Goal: Transaction & Acquisition: Purchase product/service

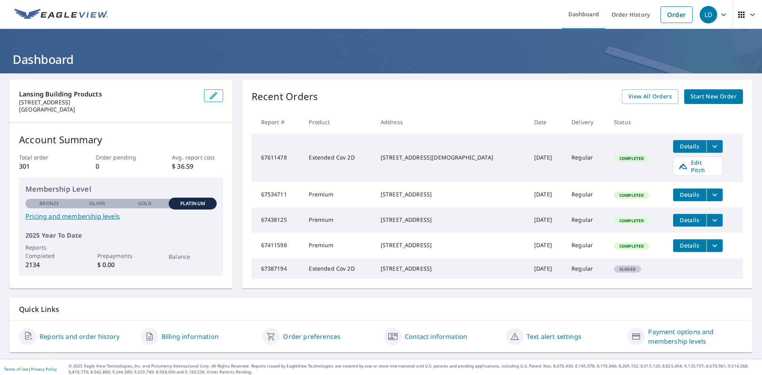
click at [685, 146] on span "Details" at bounding box center [690, 146] width 24 height 8
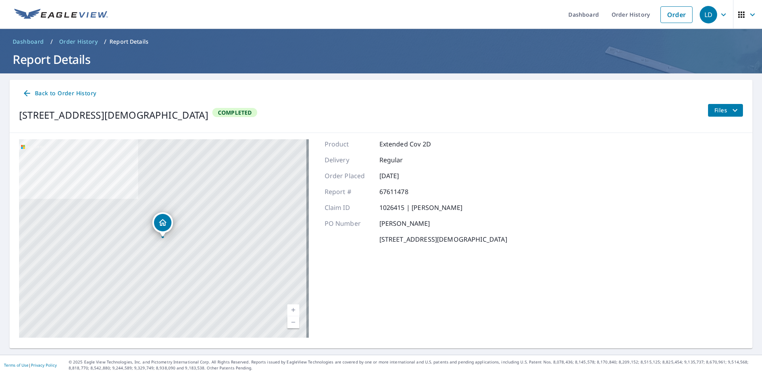
click at [714, 108] on span "Files" at bounding box center [726, 111] width 25 height 10
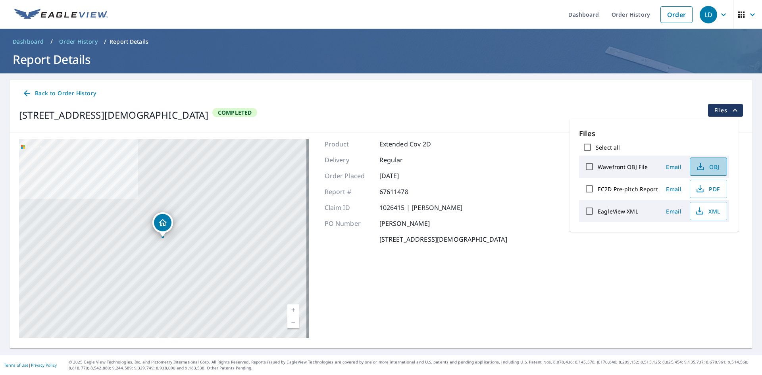
click at [713, 164] on span "OBJ" at bounding box center [707, 167] width 25 height 10
click at [710, 187] on span "PDF" at bounding box center [707, 189] width 25 height 10
click at [703, 210] on icon "button" at bounding box center [700, 211] width 10 height 10
click at [65, 92] on span "Back to Order History" at bounding box center [59, 94] width 74 height 10
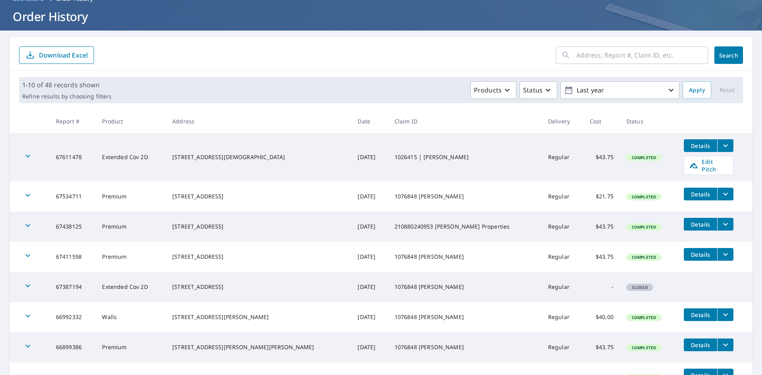
scroll to position [40, 0]
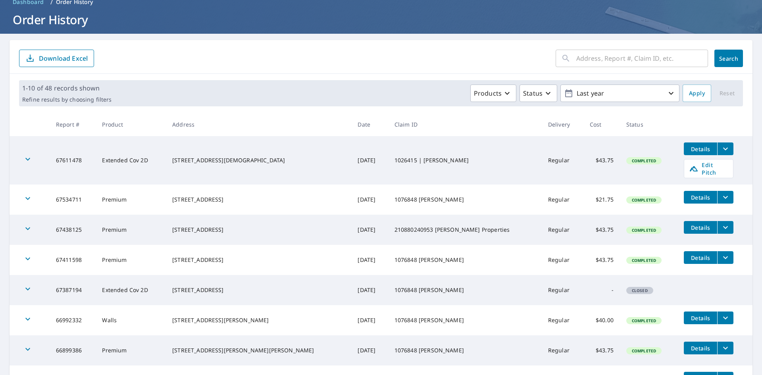
click at [684, 153] on button "Details" at bounding box center [700, 148] width 33 height 13
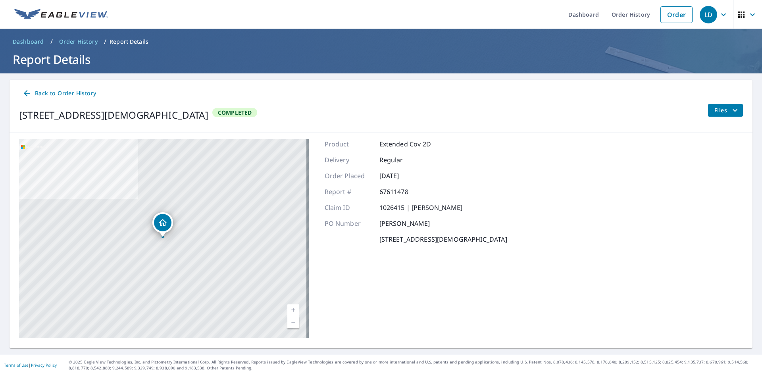
click at [715, 117] on div "Files" at bounding box center [725, 115] width 35 height 22
click at [719, 111] on span "Files" at bounding box center [726, 111] width 25 height 10
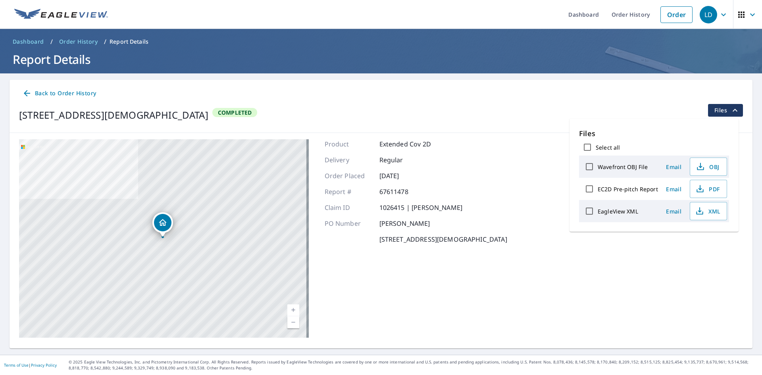
click at [528, 241] on div "[STREET_ADDRESS][DEMOGRAPHIC_DATA] Aerial Road A standard road map Aerial A det…" at bounding box center [381, 238] width 743 height 211
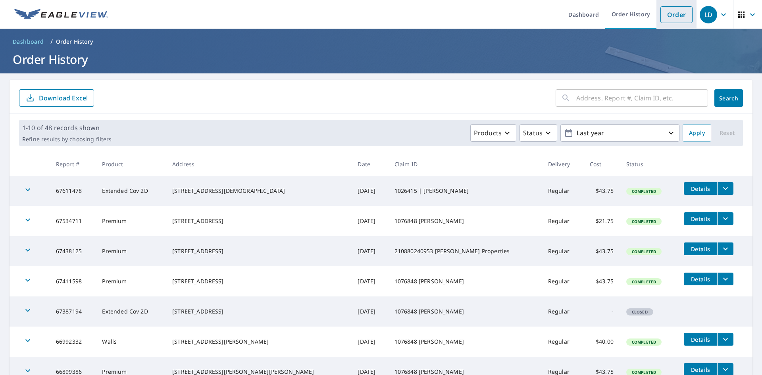
click at [666, 13] on link "Order" at bounding box center [676, 14] width 32 height 17
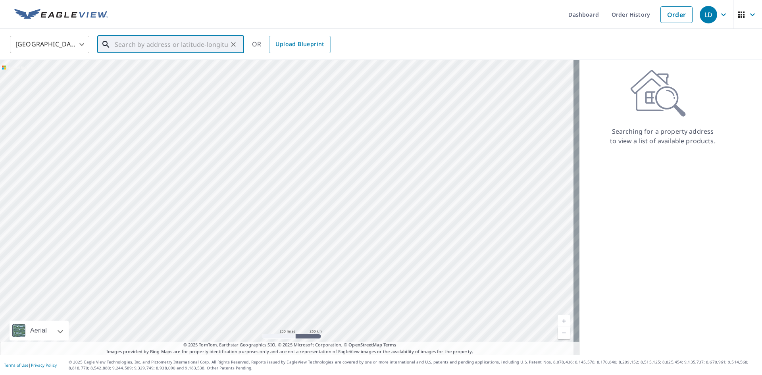
click at [133, 50] on input "text" at bounding box center [171, 44] width 113 height 22
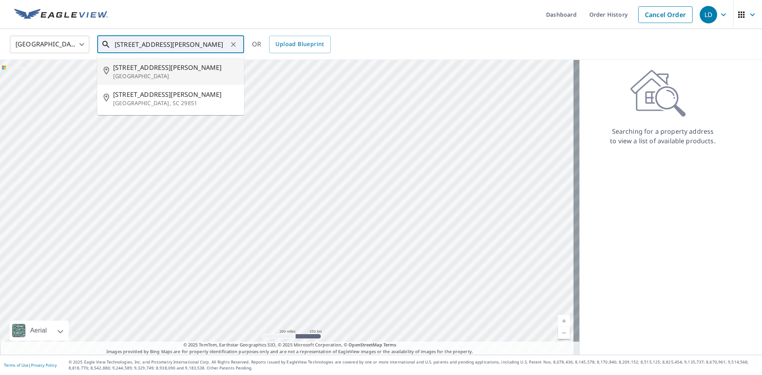
click at [142, 68] on span "[STREET_ADDRESS][PERSON_NAME]" at bounding box center [175, 68] width 125 height 10
type input "[STREET_ADDRESS][PERSON_NAME]"
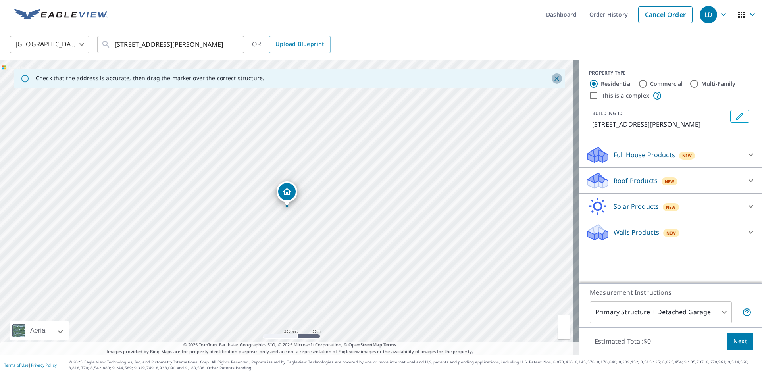
click at [553, 79] on icon "Close" at bounding box center [557, 79] width 8 height 8
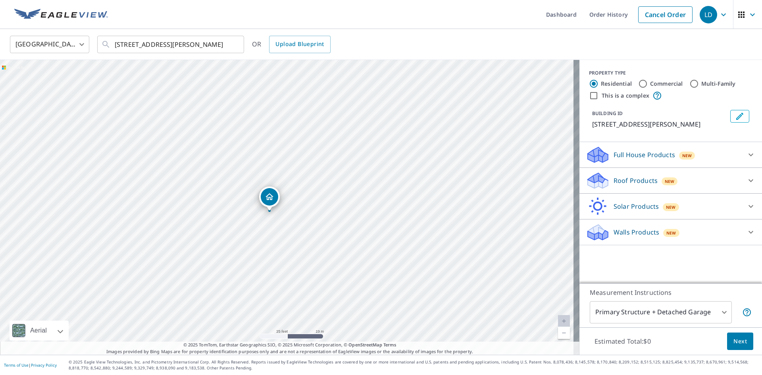
click at [691, 181] on div "Roof Products New" at bounding box center [664, 180] width 156 height 19
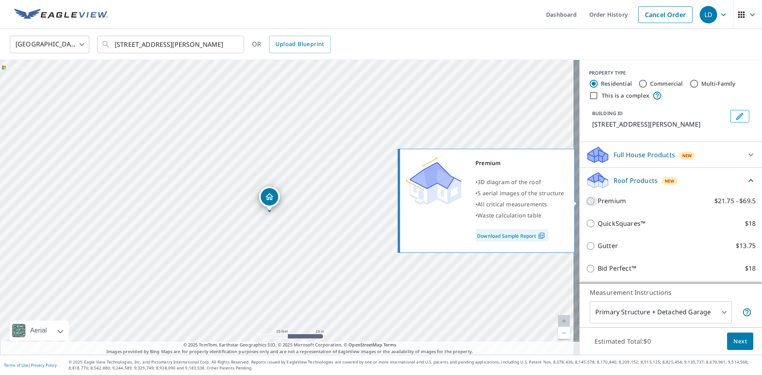
click at [586, 198] on input "Premium $21.75 - $69.5" at bounding box center [592, 201] width 12 height 10
checkbox input "true"
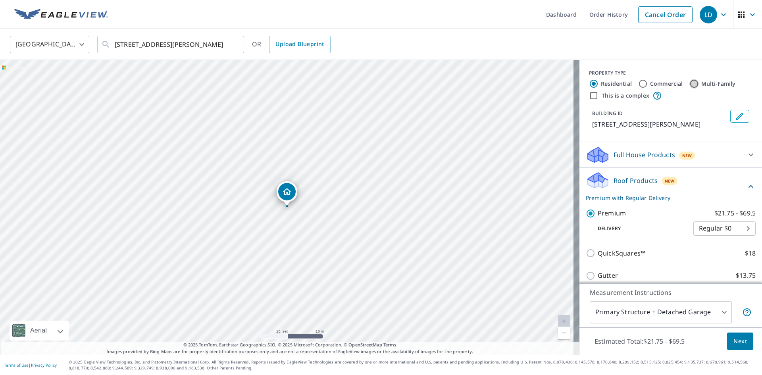
click at [689, 85] on input "Multi-Family" at bounding box center [694, 84] width 10 height 10
radio input "true"
type input "2"
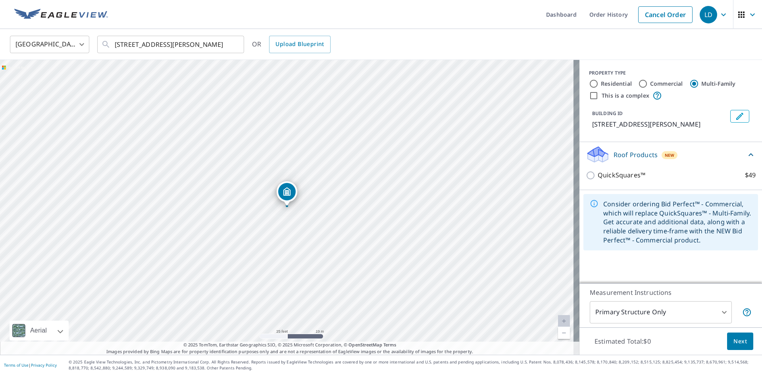
click at [716, 156] on div "Roof Products New" at bounding box center [666, 154] width 160 height 19
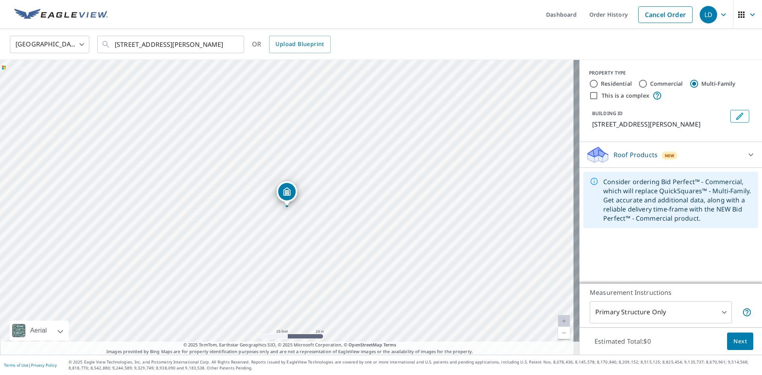
click at [716, 156] on div "Roof Products New" at bounding box center [664, 155] width 156 height 19
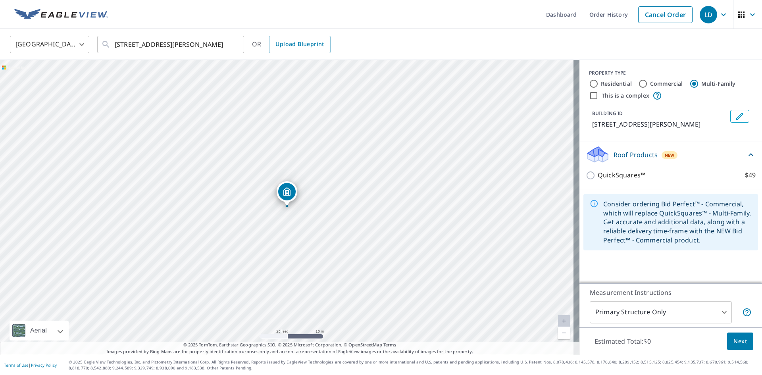
click at [589, 83] on input "Residential" at bounding box center [594, 84] width 10 height 10
radio input "true"
type input "1"
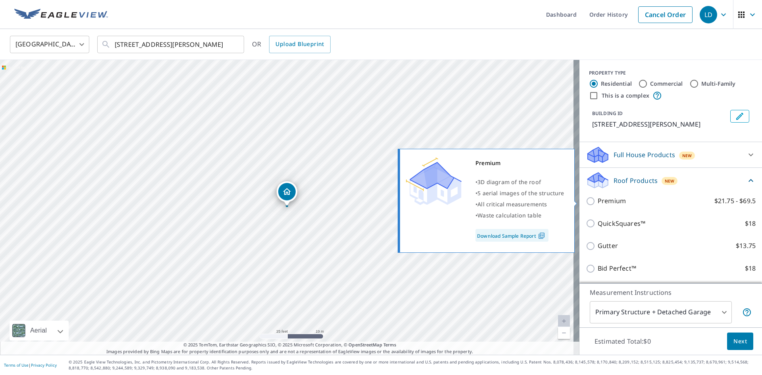
click at [604, 202] on p "Premium" at bounding box center [612, 201] width 28 height 10
click at [598, 202] on input "Premium $21.75 - $69.5" at bounding box center [592, 201] width 12 height 10
checkbox input "true"
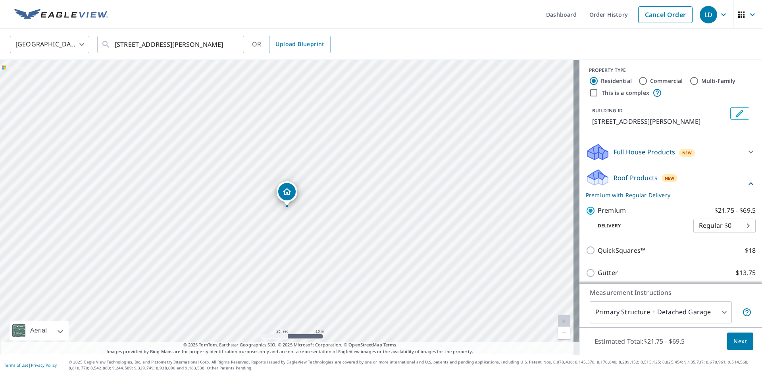
scroll to position [2, 0]
click at [720, 313] on body "LD LD Dashboard Order History Cancel Order LD [GEOGRAPHIC_DATA] [GEOGRAPHIC_DAT…" at bounding box center [381, 187] width 762 height 375
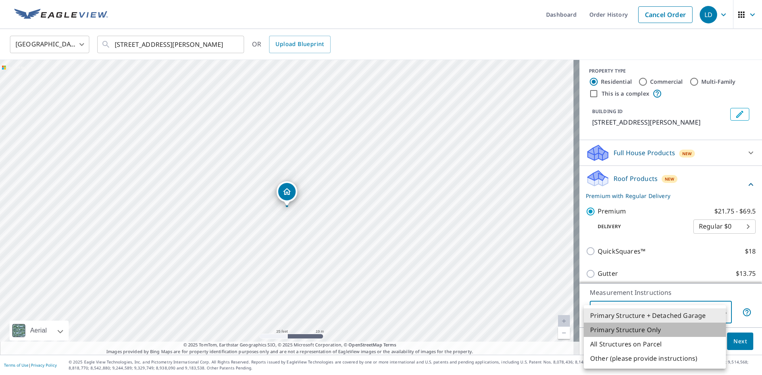
click at [673, 327] on li "Primary Structure Only" at bounding box center [655, 330] width 142 height 14
type input "2"
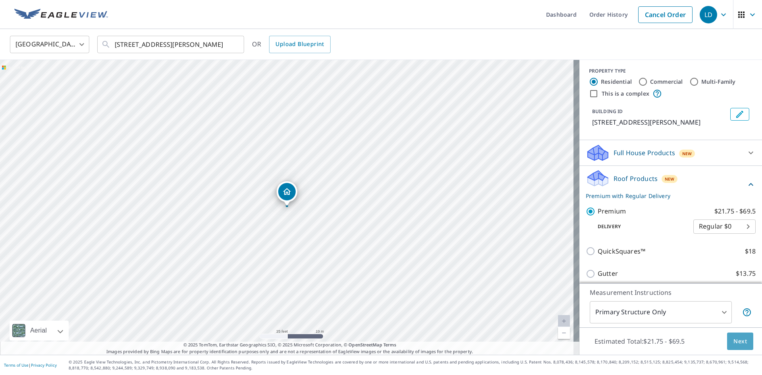
click at [738, 340] on span "Next" at bounding box center [739, 342] width 13 height 10
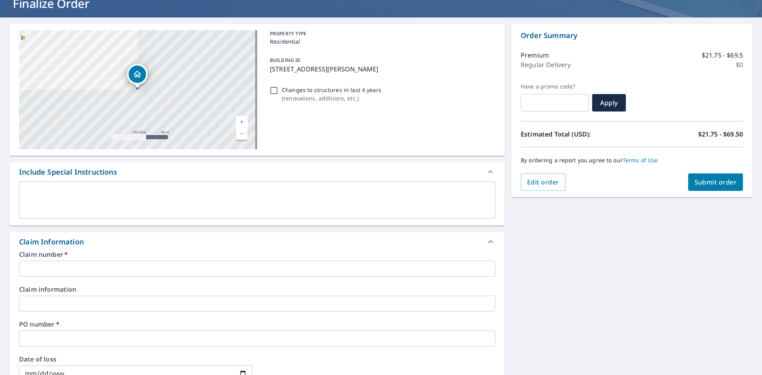
scroll to position [79, 0]
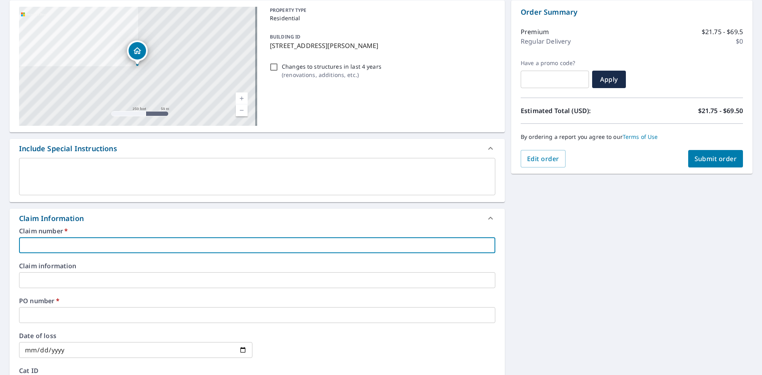
paste input "210880340393 | [PERSON_NAME] Contracting Inc"
type input "210880340393 | [PERSON_NAME] Contracting Inc"
click at [128, 218] on div "Claim Information" at bounding box center [250, 218] width 462 height 11
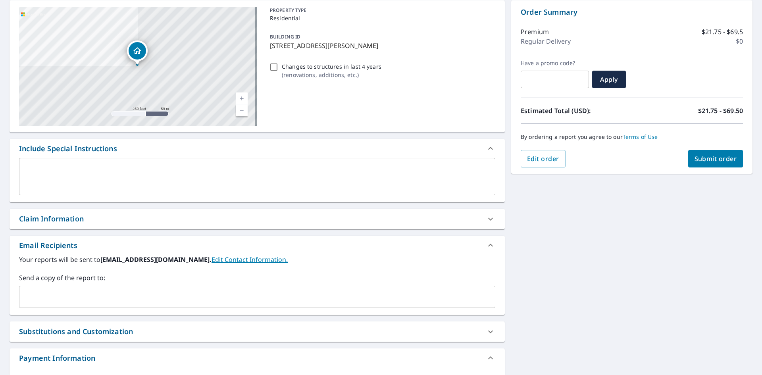
click at [129, 225] on div "Claim Information" at bounding box center [257, 219] width 495 height 20
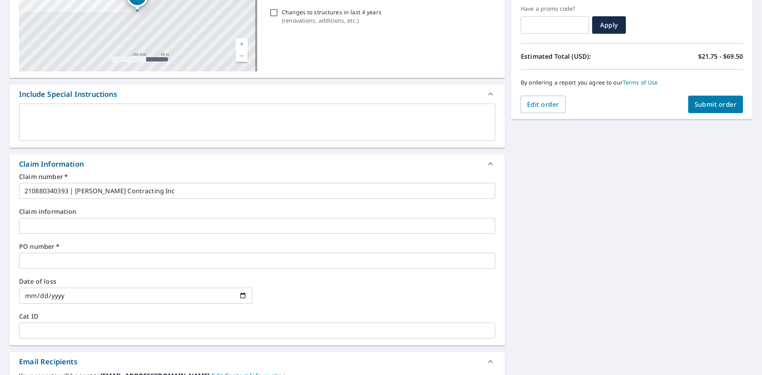
scroll to position [198, 0]
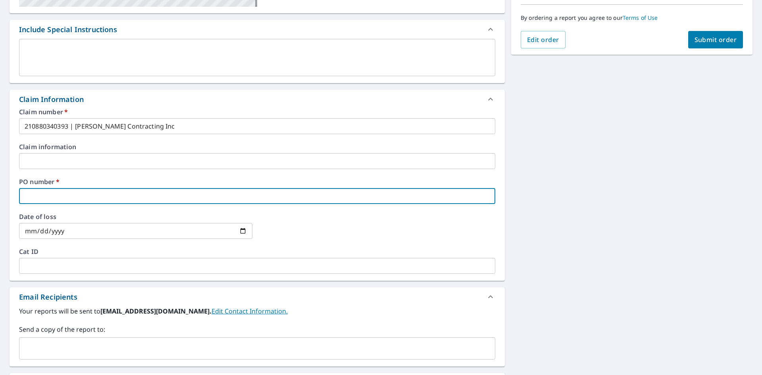
click at [92, 194] on input "text" at bounding box center [257, 196] width 476 height 16
type input "[PERSON_NAME]"
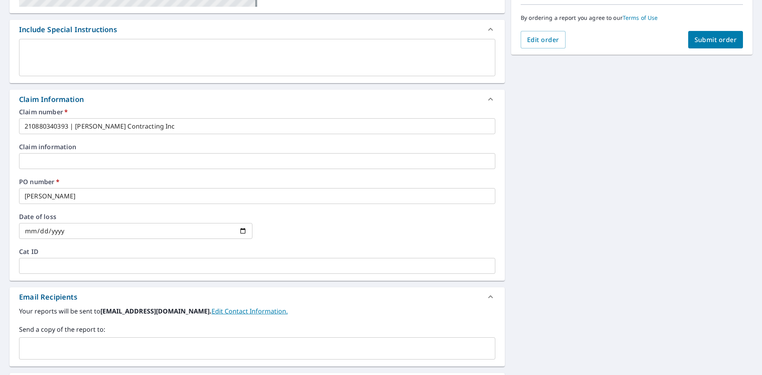
click at [291, 228] on div at bounding box center [378, 231] width 233 height 35
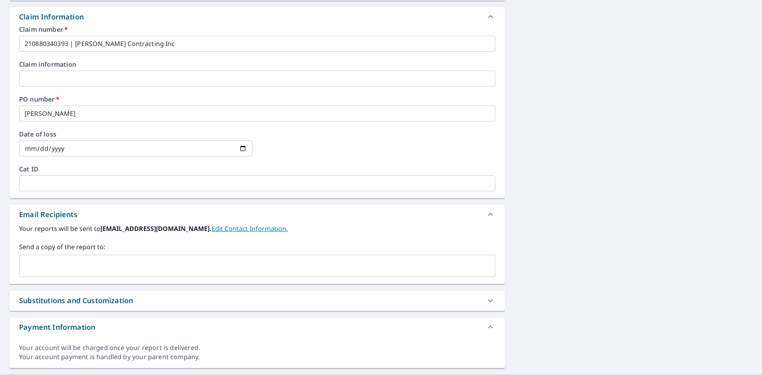
scroll to position [301, 0]
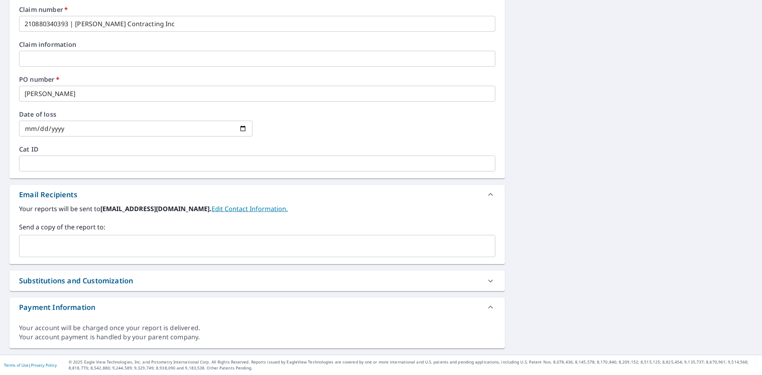
click at [212, 208] on link "Edit Contact Information." at bounding box center [250, 208] width 76 height 9
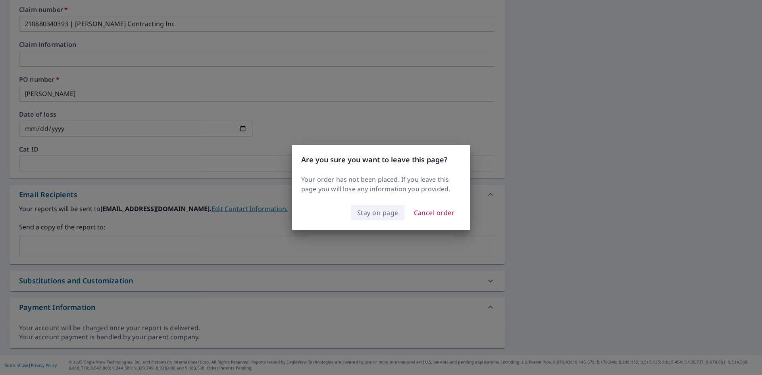
click at [376, 216] on span "Stay on page" at bounding box center [377, 212] width 41 height 11
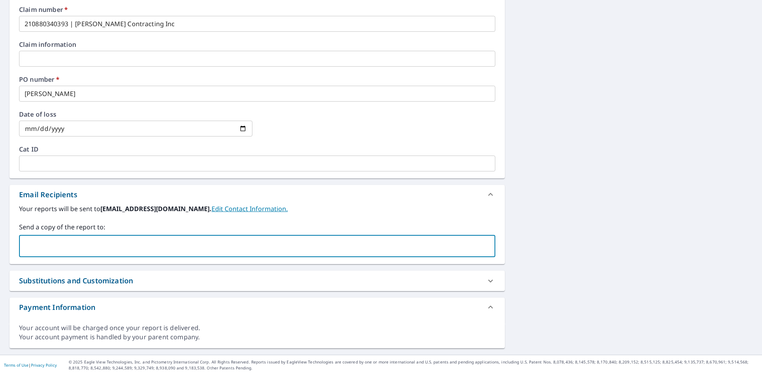
click at [101, 246] on input "text" at bounding box center [251, 246] width 457 height 15
type input "[PERSON_NAME][EMAIL_ADDRESS][PERSON_NAME][DOMAIN_NAME]"
click at [206, 220] on div "Your reports will be sent to [EMAIL_ADDRESS][DOMAIN_NAME]. Edit Contact Informa…" at bounding box center [257, 230] width 476 height 53
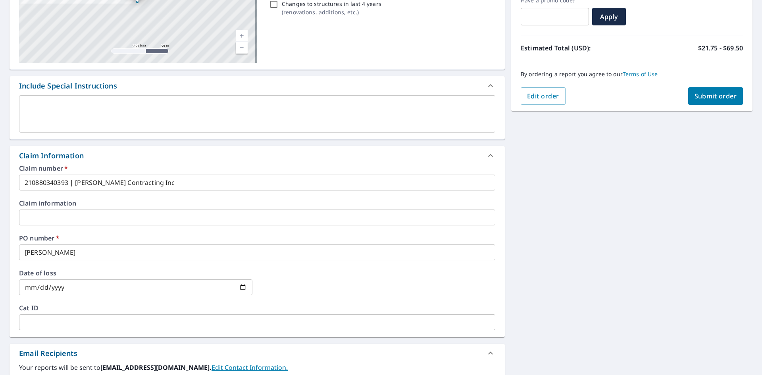
scroll to position [0, 0]
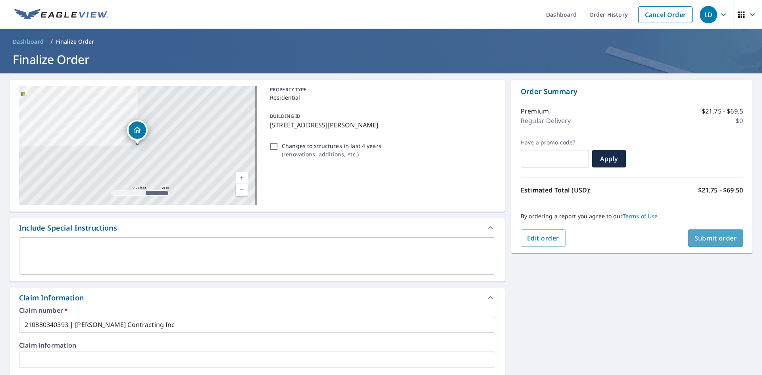
click at [723, 237] on span "Submit order" at bounding box center [716, 238] width 42 height 9
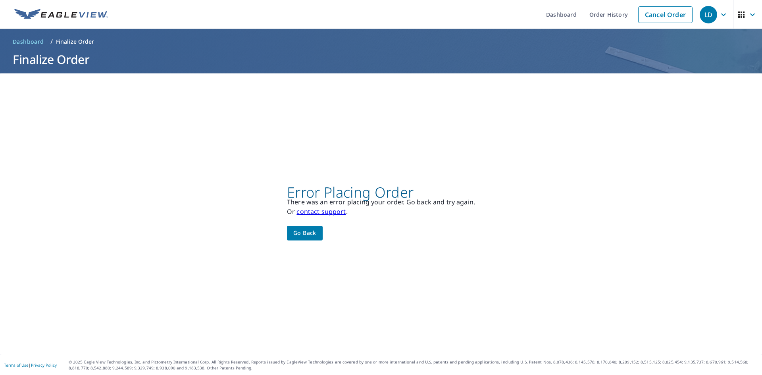
click at [317, 237] on button "Go back" at bounding box center [305, 233] width 36 height 15
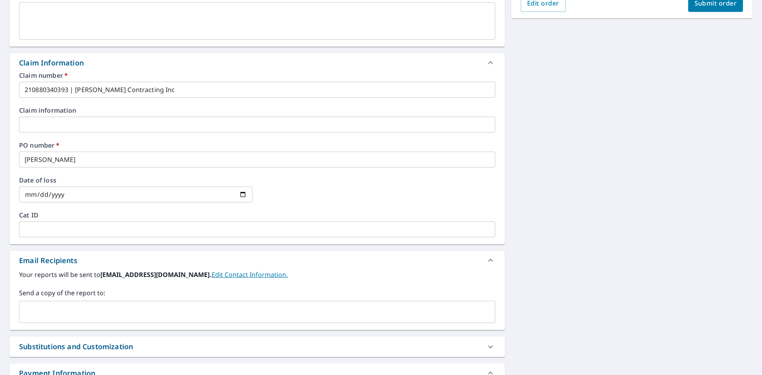
scroll to position [301, 0]
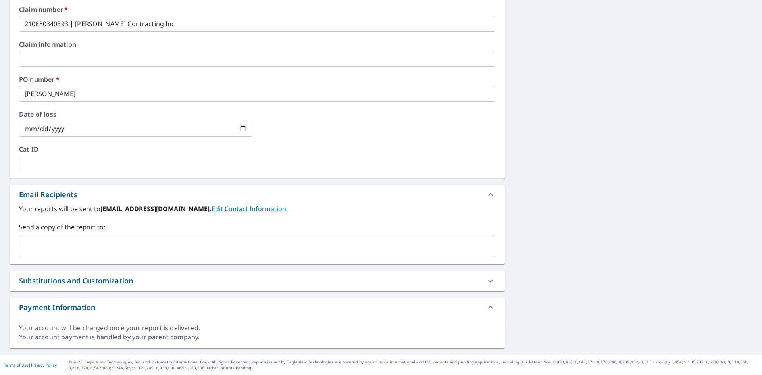
click at [93, 240] on input "text" at bounding box center [251, 246] width 457 height 15
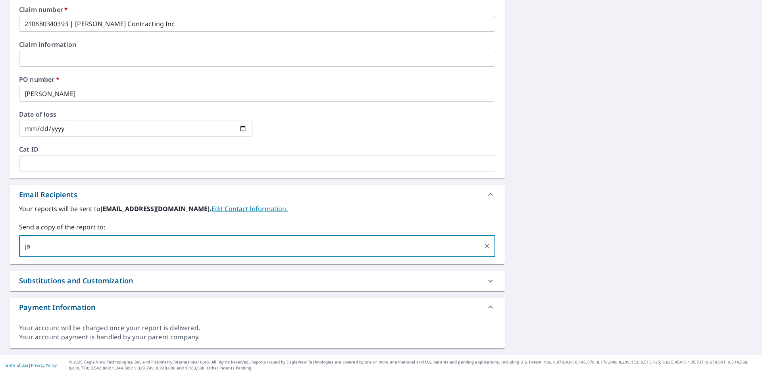
type input "j"
type input "[PERSON_NAME][EMAIL_ADDRESS][PERSON_NAME][DOMAIN_NAME]"
click at [182, 226] on label "Send a copy of the report to:" at bounding box center [257, 227] width 476 height 10
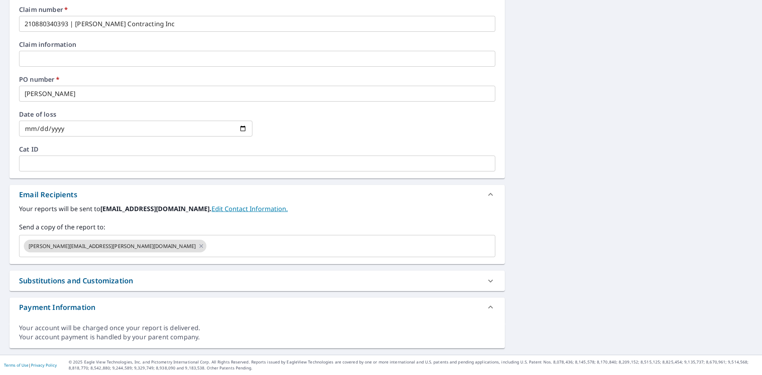
scroll to position [23, 0]
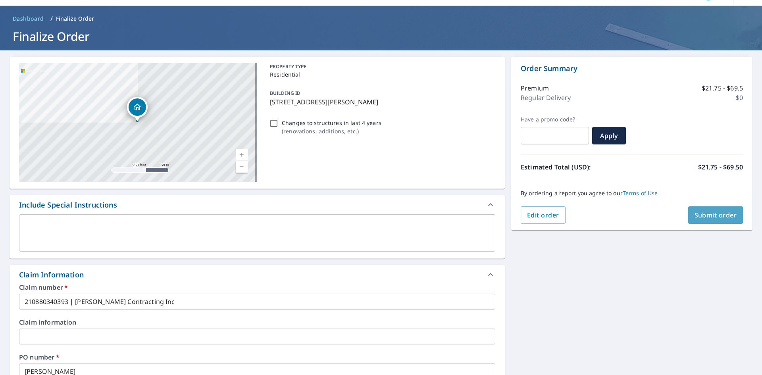
click at [705, 218] on span "Submit order" at bounding box center [716, 215] width 42 height 9
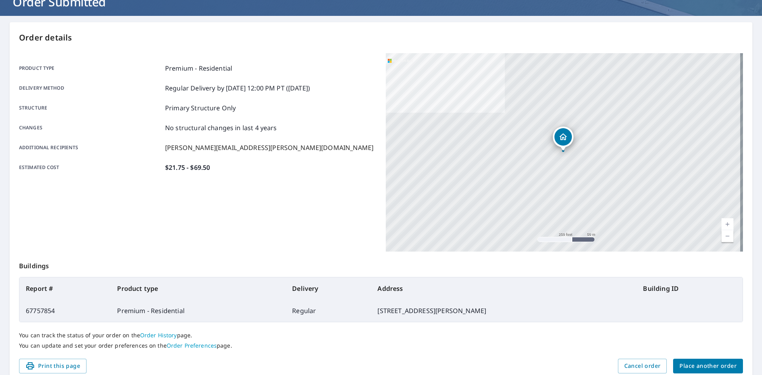
scroll to position [92, 0]
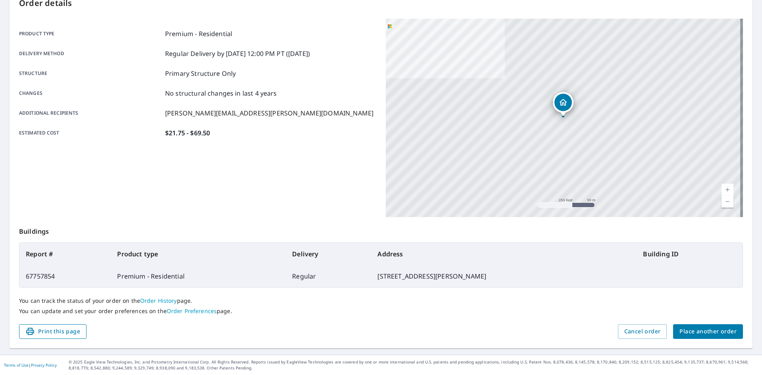
click at [35, 332] on span "Print this page" at bounding box center [52, 332] width 55 height 10
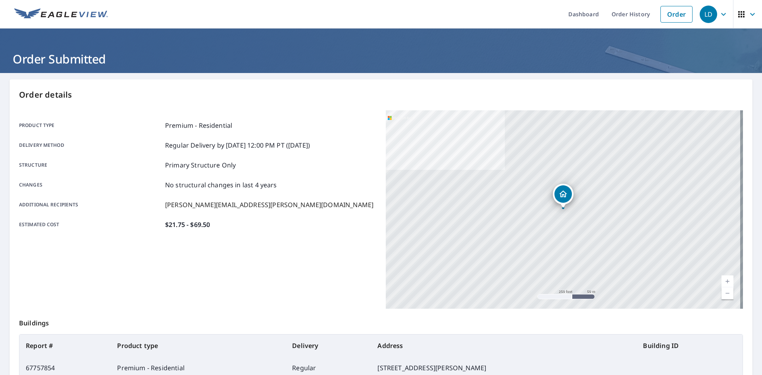
scroll to position [0, 0]
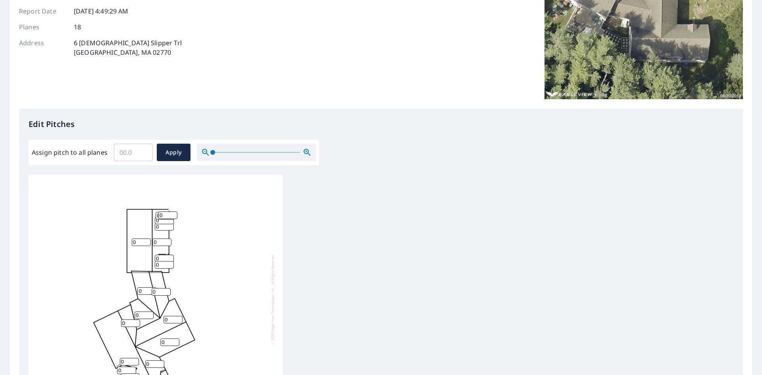
scroll to position [159, 0]
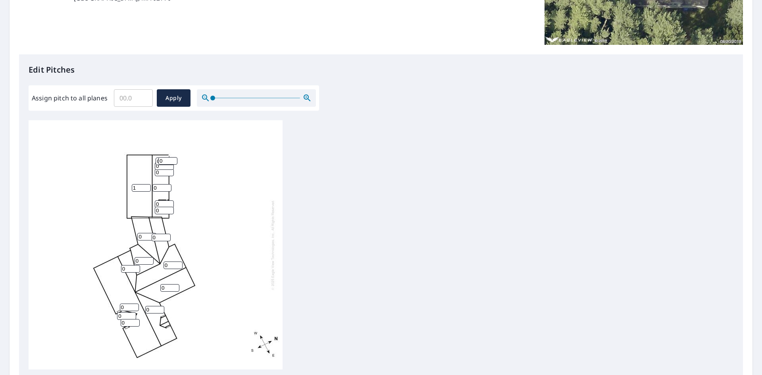
click at [146, 186] on input "1" at bounding box center [141, 188] width 19 height 8
click at [146, 186] on input "2" at bounding box center [141, 188] width 19 height 8
click at [146, 186] on input "3" at bounding box center [141, 188] width 19 height 8
click at [146, 186] on input "4" at bounding box center [141, 188] width 19 height 8
type input "5"
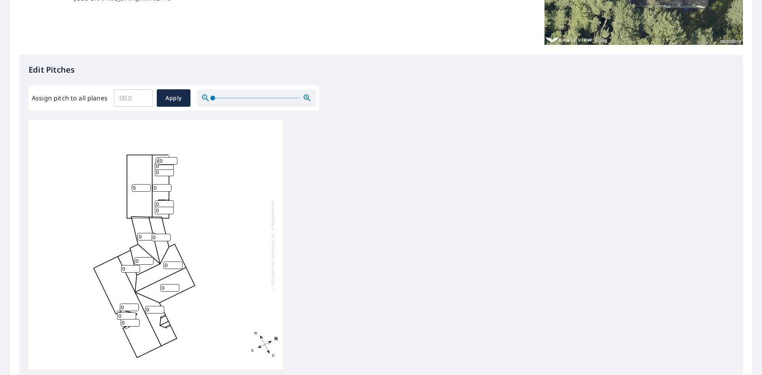
click at [146, 186] on input "5" at bounding box center [141, 188] width 19 height 8
click at [167, 187] on input "1" at bounding box center [161, 188] width 19 height 8
click at [167, 187] on input "2" at bounding box center [161, 188] width 19 height 8
click at [167, 187] on input "3" at bounding box center [161, 188] width 19 height 8
click at [167, 187] on input "4" at bounding box center [161, 188] width 19 height 8
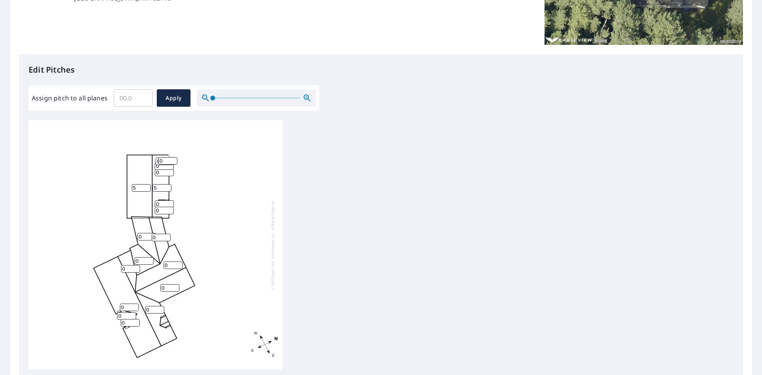
click at [167, 187] on input "5" at bounding box center [161, 188] width 19 height 8
click at [167, 187] on input "6" at bounding box center [161, 188] width 19 height 8
type input "7"
click at [167, 187] on input "7" at bounding box center [161, 188] width 19 height 8
click at [166, 235] on input "1" at bounding box center [161, 238] width 19 height 8
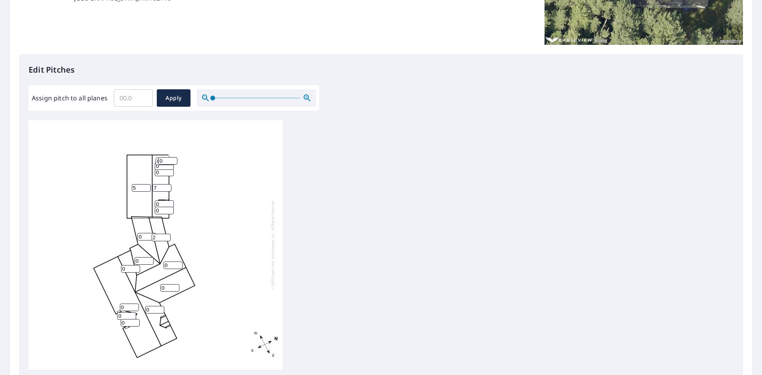
click at [166, 235] on input "2" at bounding box center [161, 238] width 19 height 8
click at [166, 235] on input "3" at bounding box center [161, 238] width 19 height 8
click at [166, 235] on input "4" at bounding box center [161, 238] width 19 height 8
click at [166, 235] on input "5" at bounding box center [161, 238] width 19 height 8
type input "6"
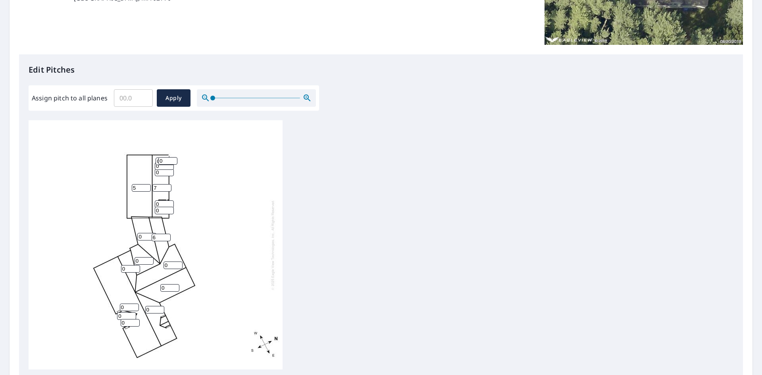
click at [166, 235] on input "6" at bounding box center [161, 238] width 19 height 8
click at [135, 100] on input "Assign pitch to all planes" at bounding box center [133, 98] width 39 height 22
type input "12"
click at [142, 63] on div "Edit Pitches Assign pitch to all planes 12 ​ Apply 0 5 0 0 7 0 0 6 0 0 0 0 0 0 …" at bounding box center [381, 216] width 724 height 325
click at [166, 95] on span "Apply" at bounding box center [173, 98] width 21 height 10
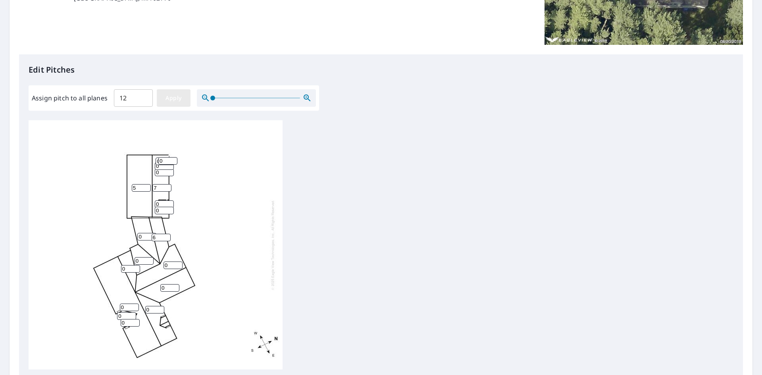
type input "12"
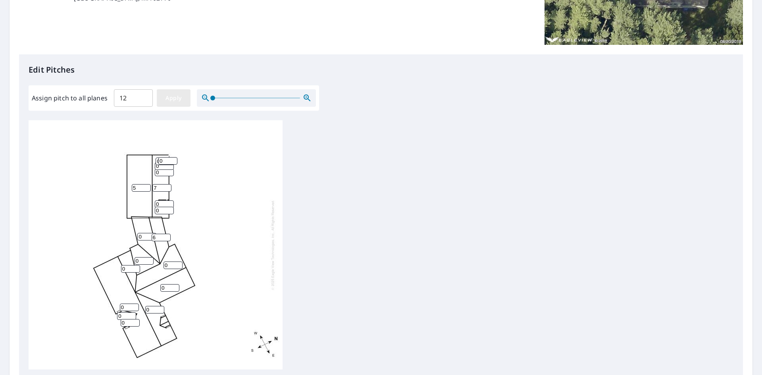
type input "12"
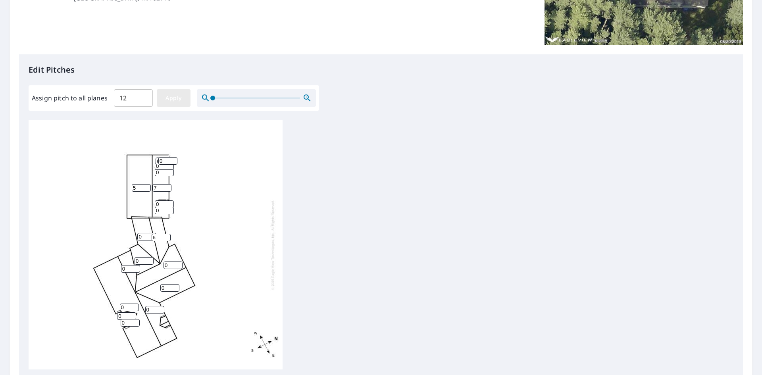
type input "12"
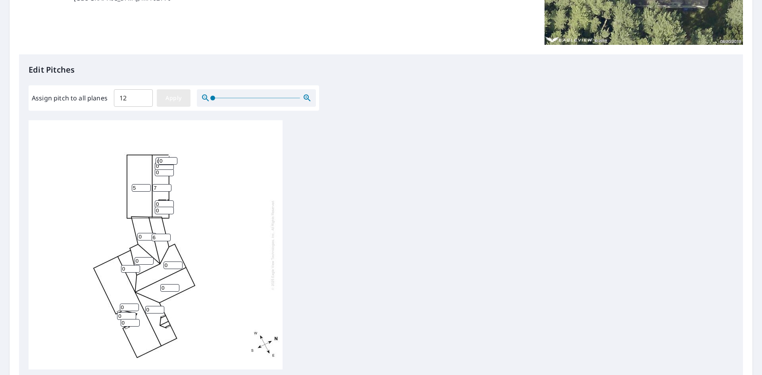
type input "12"
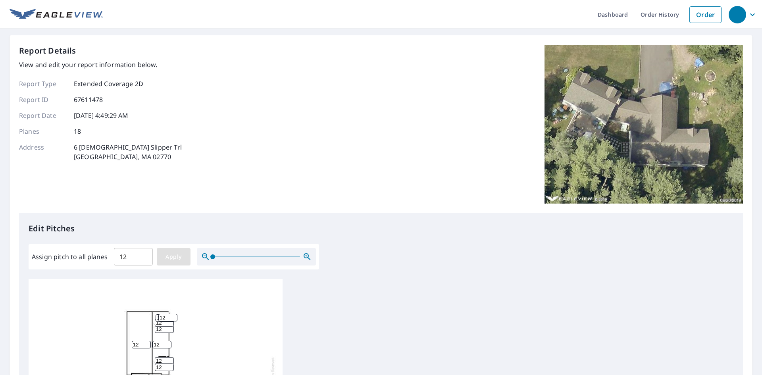
click at [171, 264] on button "Apply" at bounding box center [174, 256] width 34 height 17
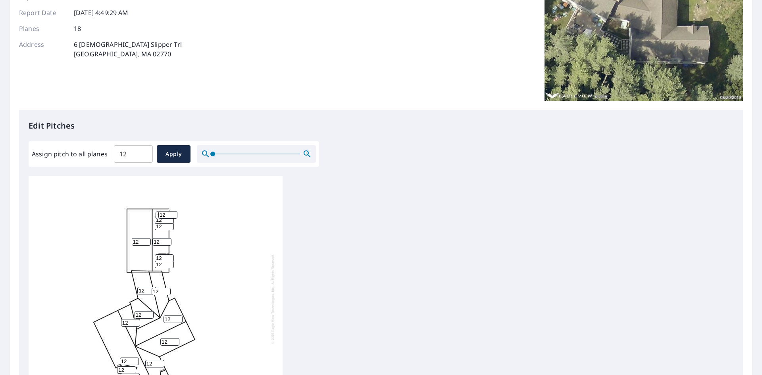
scroll to position [253, 0]
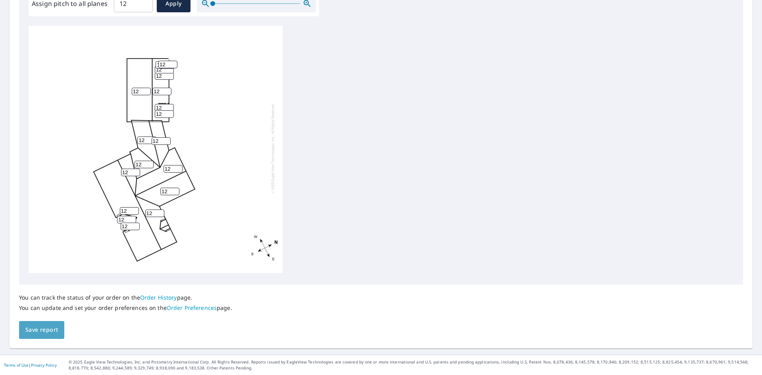
click at [51, 330] on span "Save report" at bounding box center [41, 330] width 33 height 10
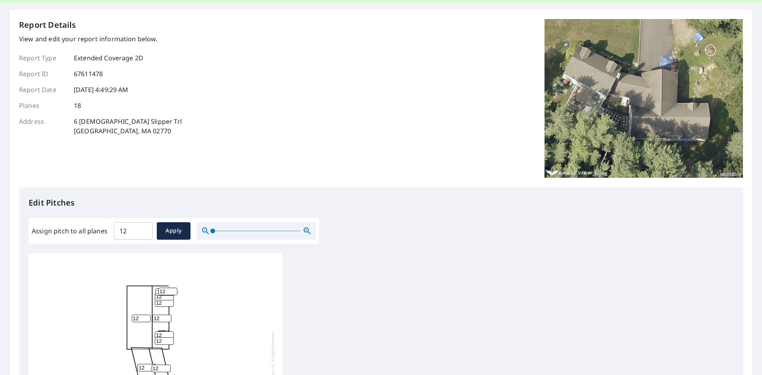
scroll to position [0, 0]
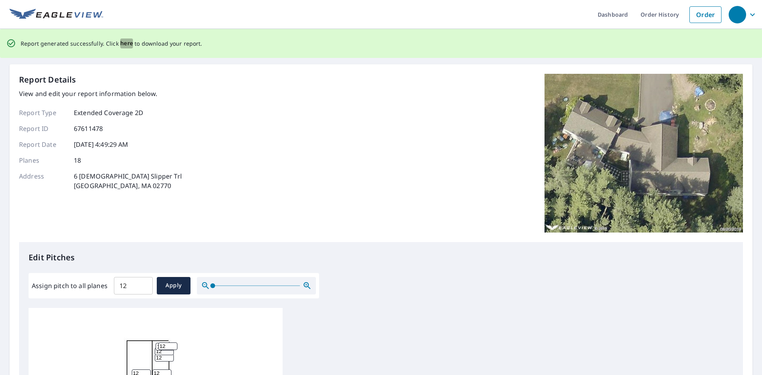
click at [127, 42] on span "here" at bounding box center [126, 43] width 13 height 10
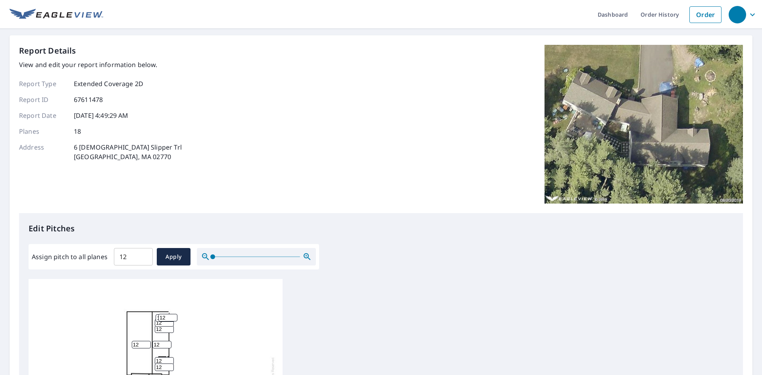
drag, startPoint x: 133, startPoint y: 259, endPoint x: 115, endPoint y: 260, distance: 18.3
click at [115, 260] on input "12" at bounding box center [133, 257] width 39 height 22
type input "8"
click at [167, 255] on span "Apply" at bounding box center [173, 257] width 21 height 10
type input "8"
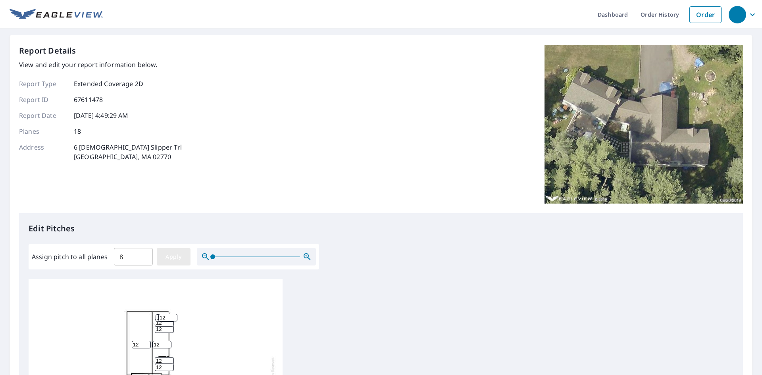
type input "8"
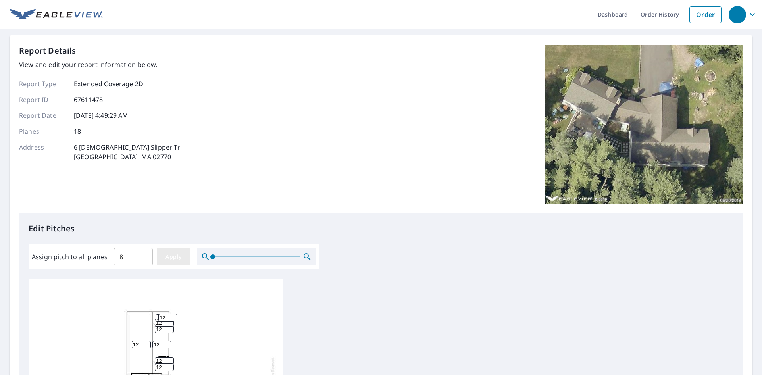
type input "8"
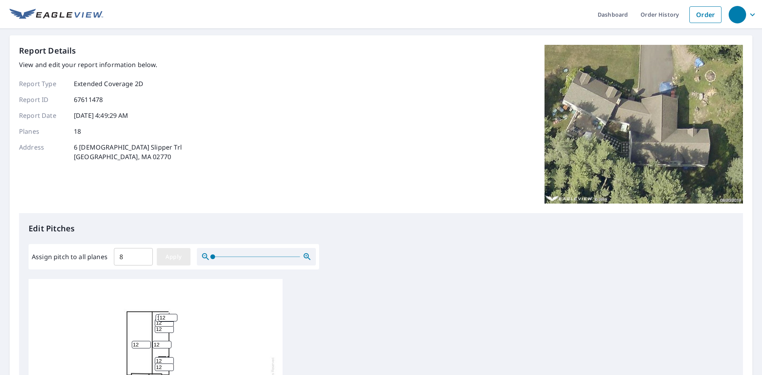
type input "8"
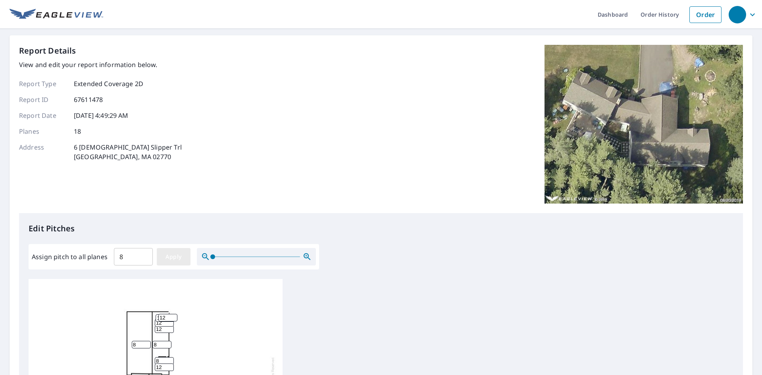
type input "8"
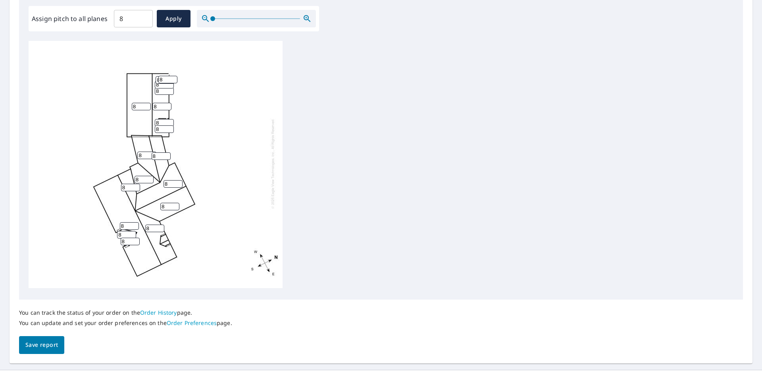
click at [37, 345] on span "Save report" at bounding box center [41, 345] width 33 height 10
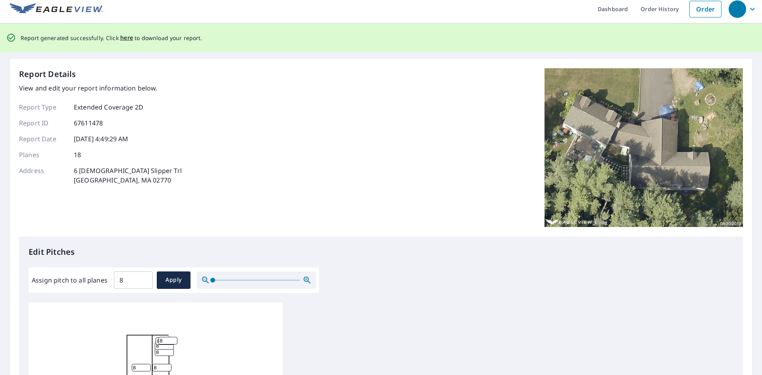
scroll to position [0, 0]
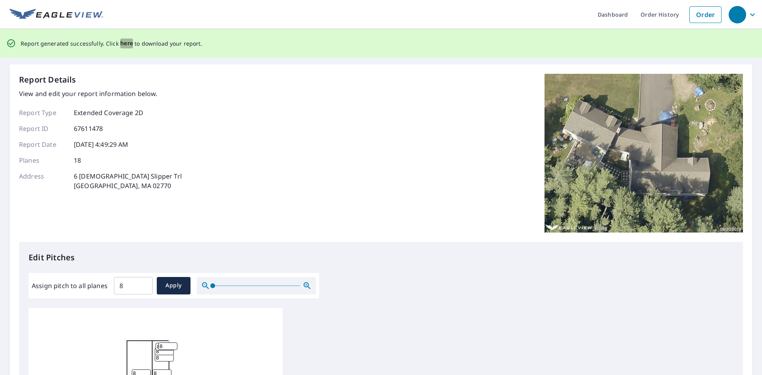
click at [123, 41] on span "here" at bounding box center [126, 43] width 13 height 10
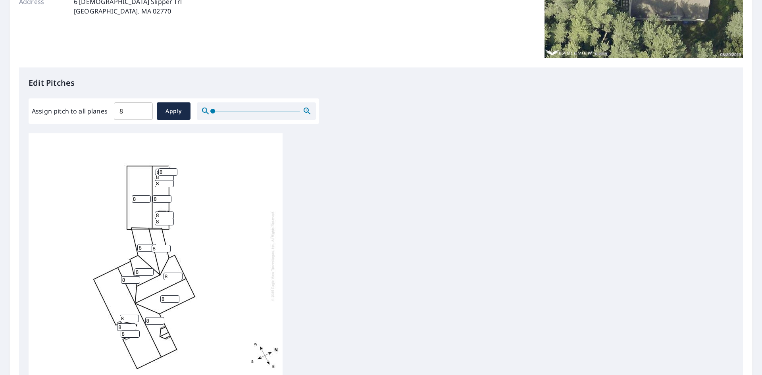
scroll to position [159, 0]
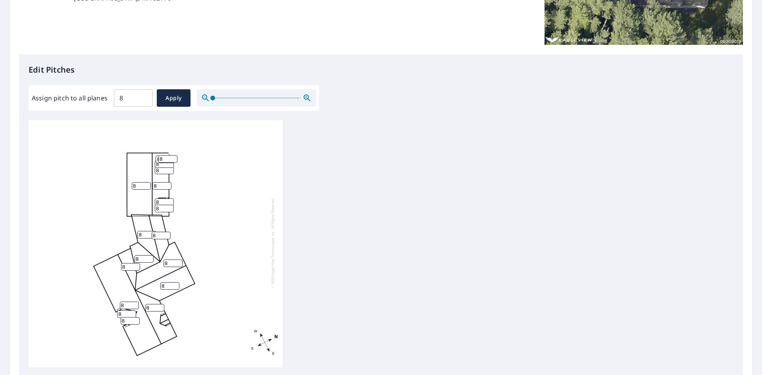
click at [307, 98] on icon "button" at bounding box center [307, 98] width 10 height 10
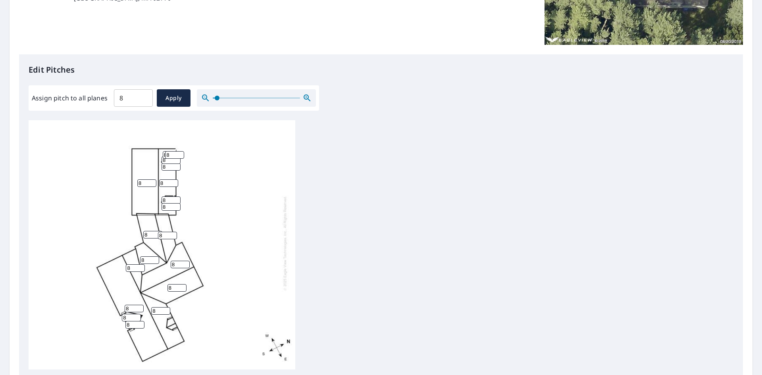
click at [307, 98] on icon "button" at bounding box center [307, 98] width 10 height 10
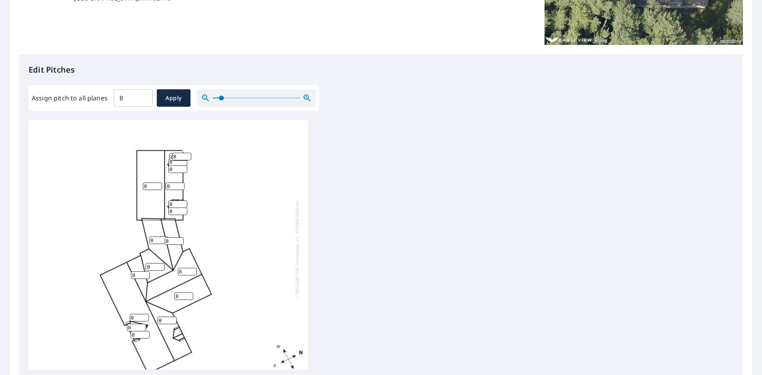
click at [307, 98] on icon "button" at bounding box center [307, 98] width 10 height 10
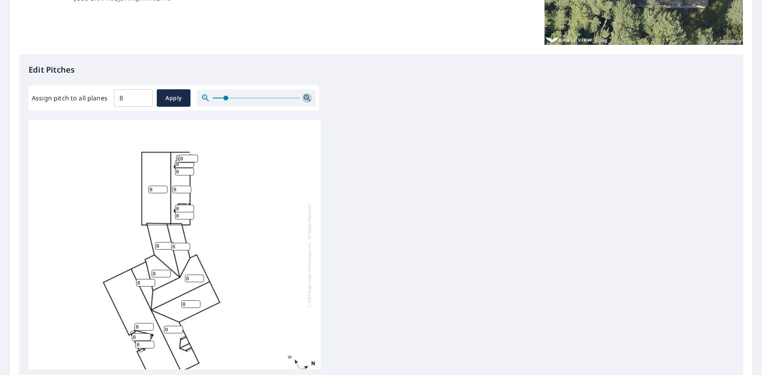
click at [307, 98] on icon "button" at bounding box center [307, 98] width 10 height 10
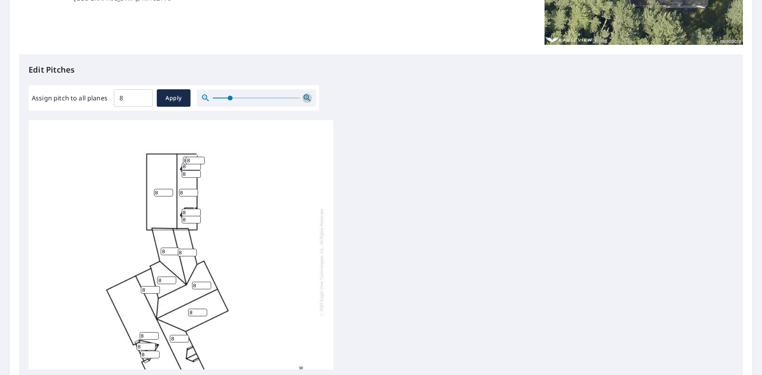
click at [307, 98] on icon "button" at bounding box center [307, 98] width 10 height 10
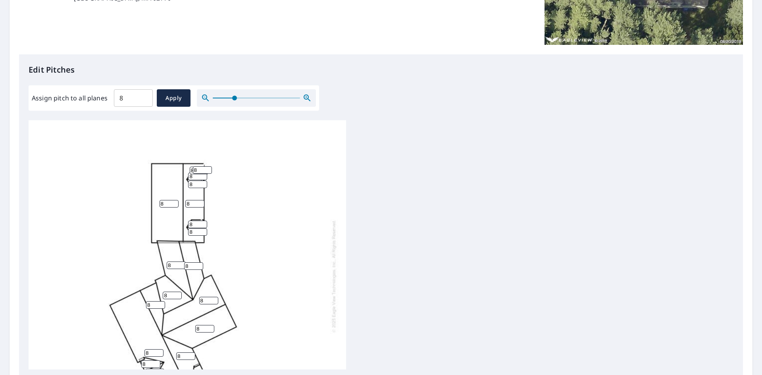
scroll to position [0, 0]
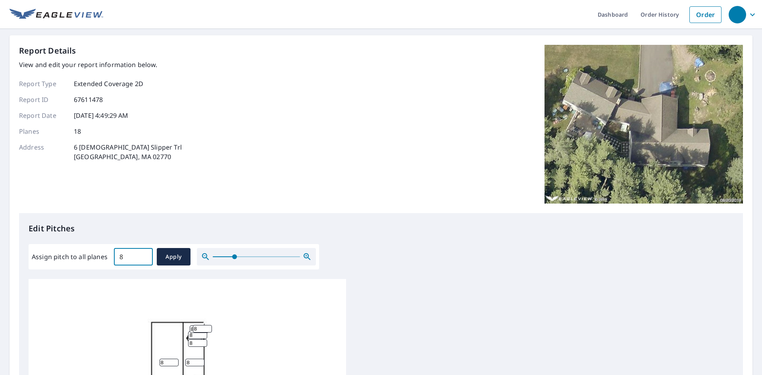
drag, startPoint x: 108, startPoint y: 253, endPoint x: 137, endPoint y: 261, distance: 29.7
click at [137, 261] on input "8" at bounding box center [133, 257] width 39 height 22
type input "6"
click at [177, 258] on span "Apply" at bounding box center [173, 257] width 21 height 10
type input "6"
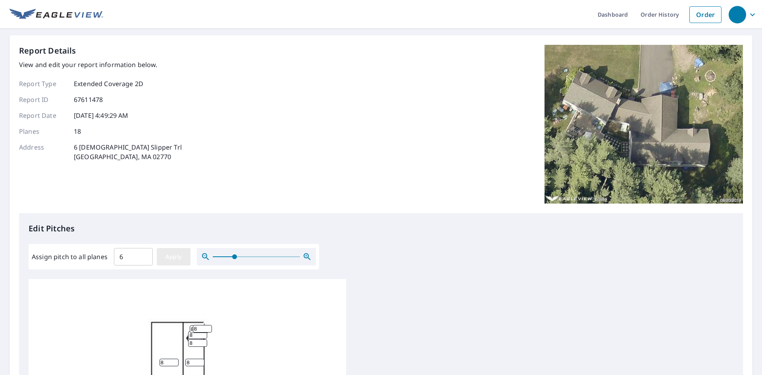
type input "6"
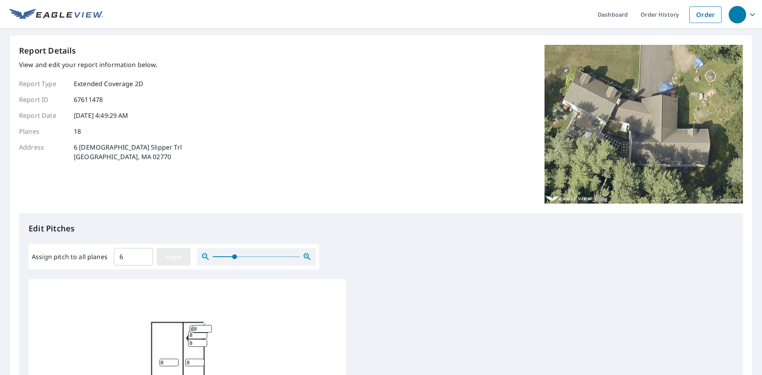
type input "6"
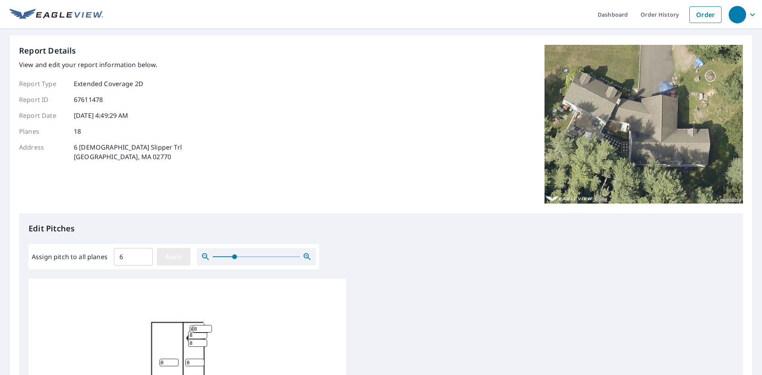
type input "6"
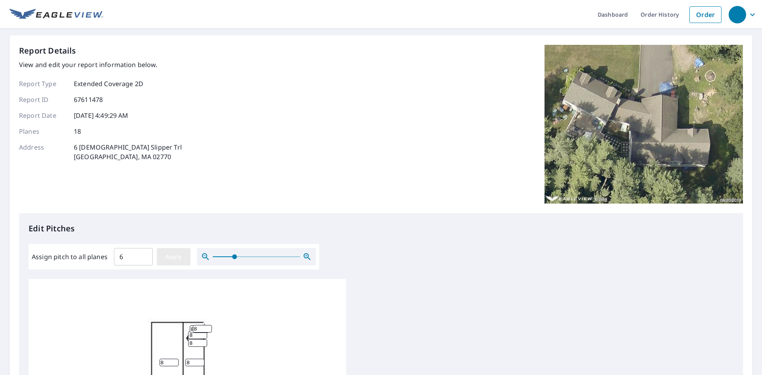
type input "6"
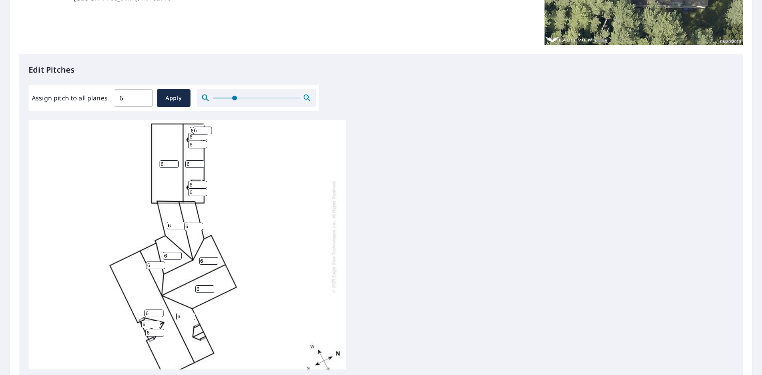
scroll to position [70, 0]
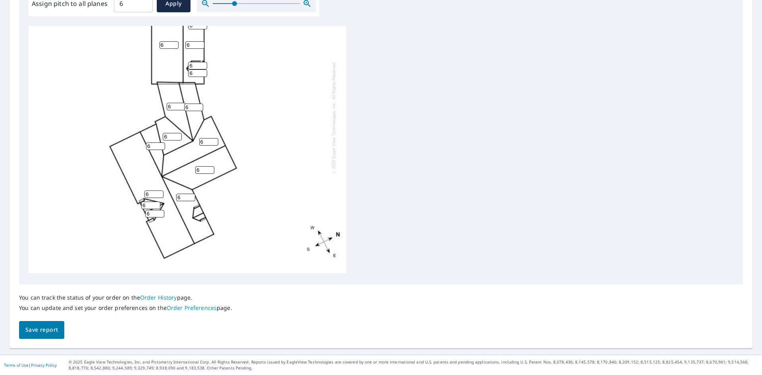
click at [40, 331] on span "Save report" at bounding box center [41, 330] width 33 height 10
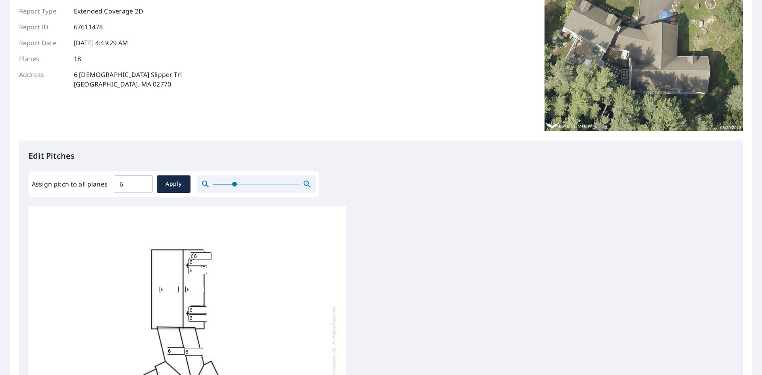
scroll to position [0, 0]
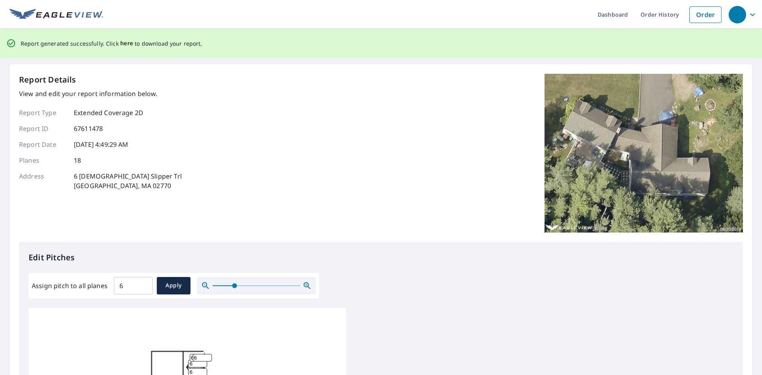
click at [126, 44] on span "here" at bounding box center [126, 43] width 13 height 10
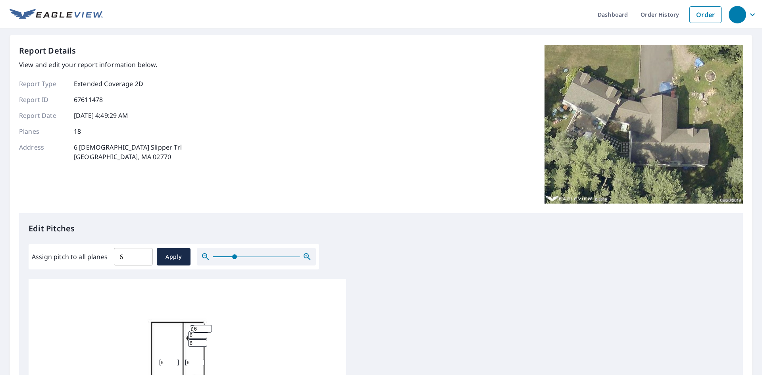
click at [622, 114] on img at bounding box center [644, 124] width 198 height 159
